Goal: Information Seeking & Learning: Learn about a topic

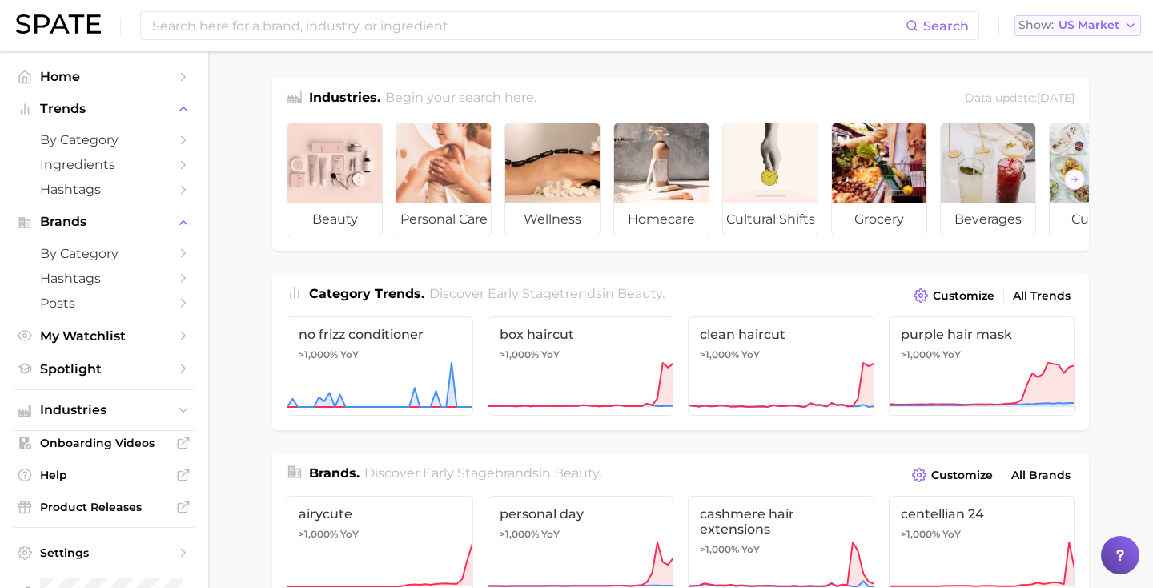
click at [1035, 18] on button "Show US Market" at bounding box center [1077, 25] width 127 height 21
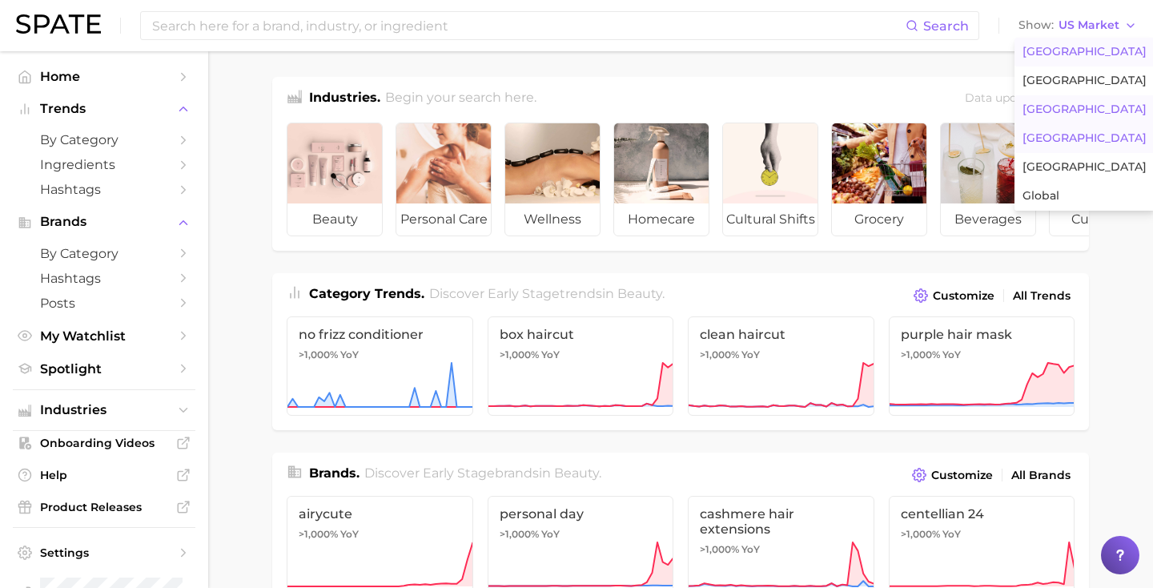
click at [1036, 115] on span "France" at bounding box center [1085, 109] width 124 height 14
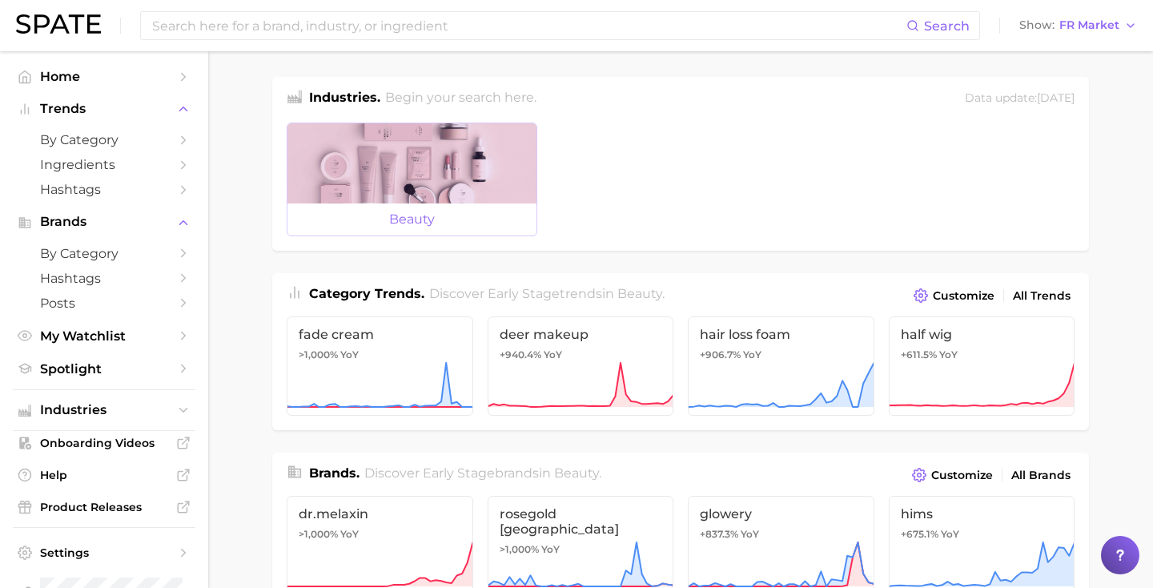
click at [430, 142] on div at bounding box center [411, 163] width 249 height 80
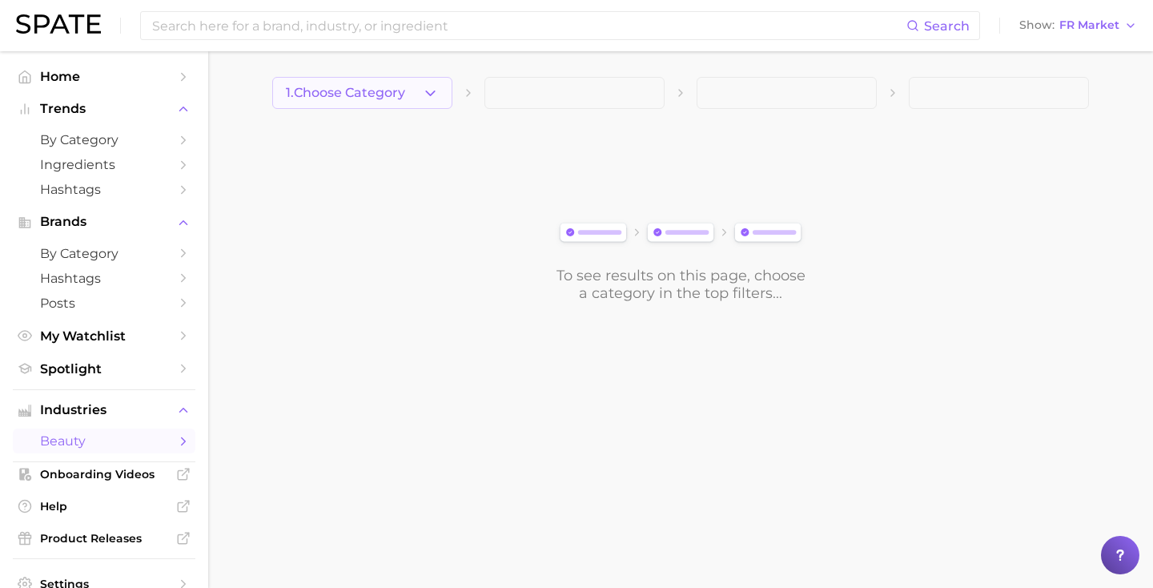
click at [413, 93] on button "1. Choose Category" at bounding box center [362, 93] width 180 height 32
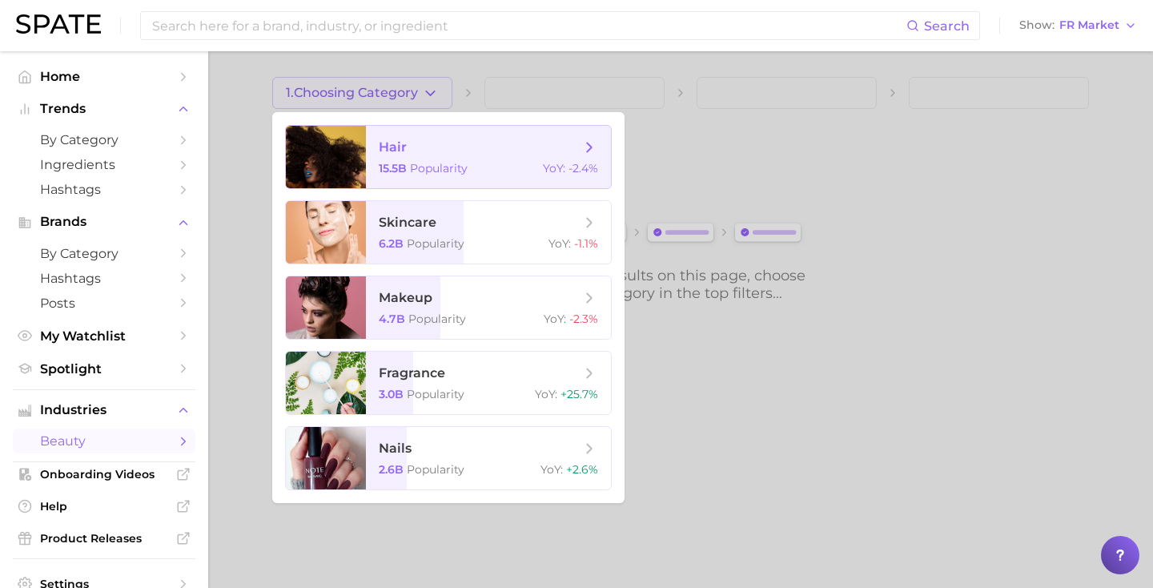
click at [462, 155] on span "hair" at bounding box center [480, 148] width 202 height 18
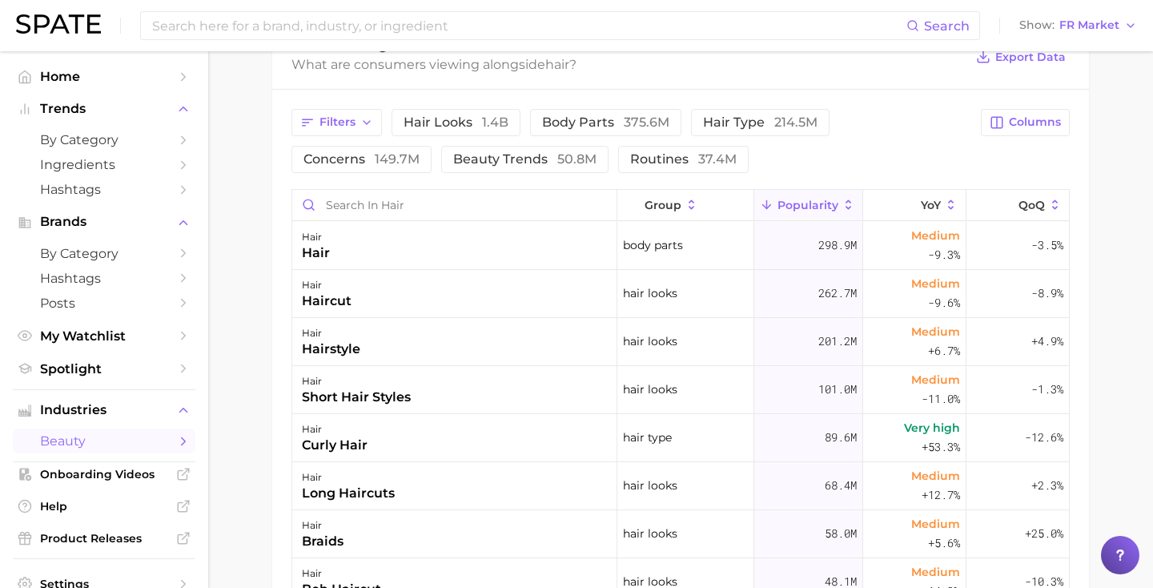
scroll to position [688, 0]
